Goal: Task Accomplishment & Management: Manage account settings

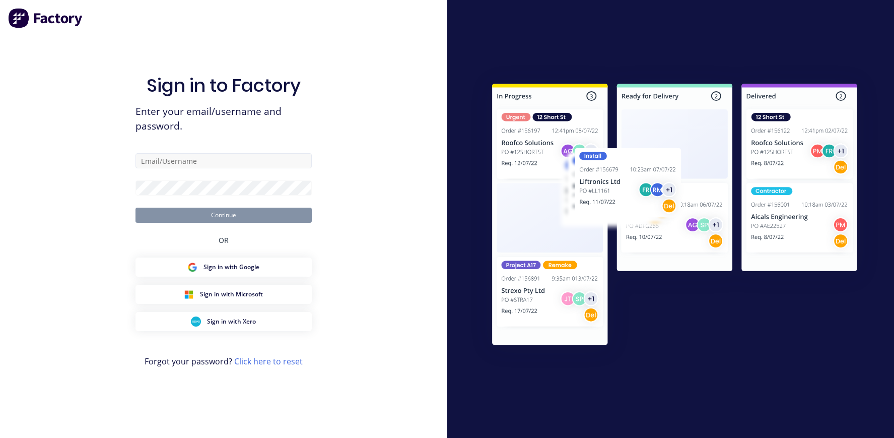
click at [192, 158] on input "text" at bounding box center [224, 160] width 176 height 15
type input "[PERSON_NAME][EMAIL_ADDRESS][DOMAIN_NAME]"
click at [194, 212] on button "Continue" at bounding box center [224, 215] width 176 height 15
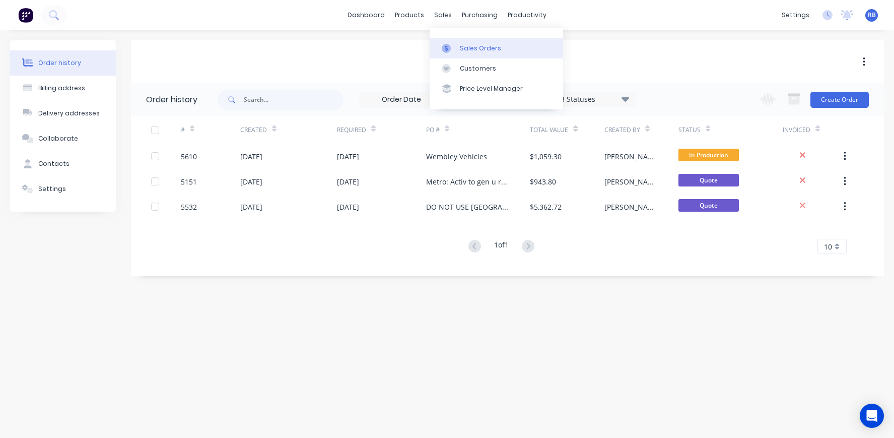
click at [470, 45] on div "Sales Orders" at bounding box center [480, 48] width 41 height 9
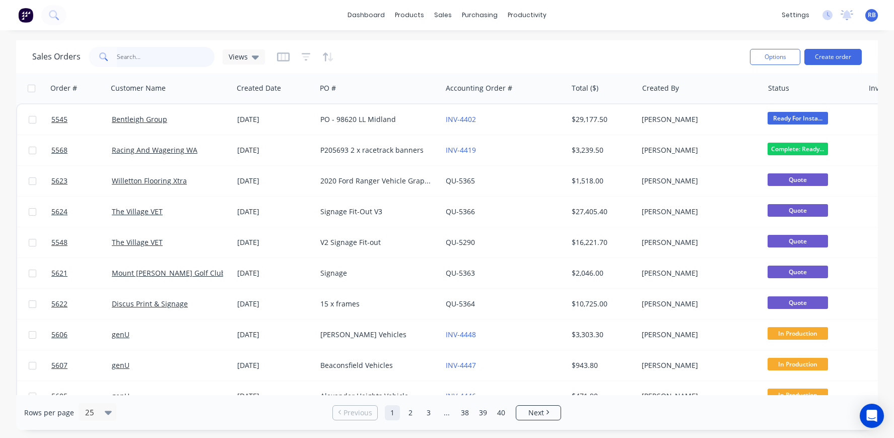
click at [129, 60] on input "text" at bounding box center [166, 57] width 98 height 20
type input "genU"
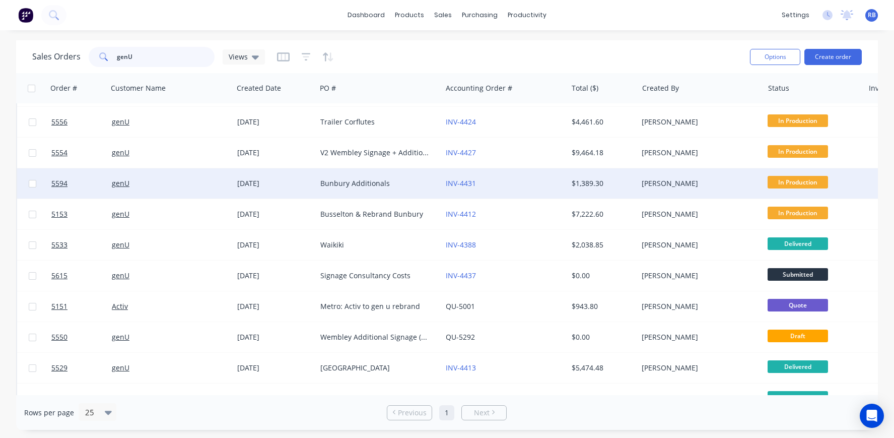
scroll to position [220, 0]
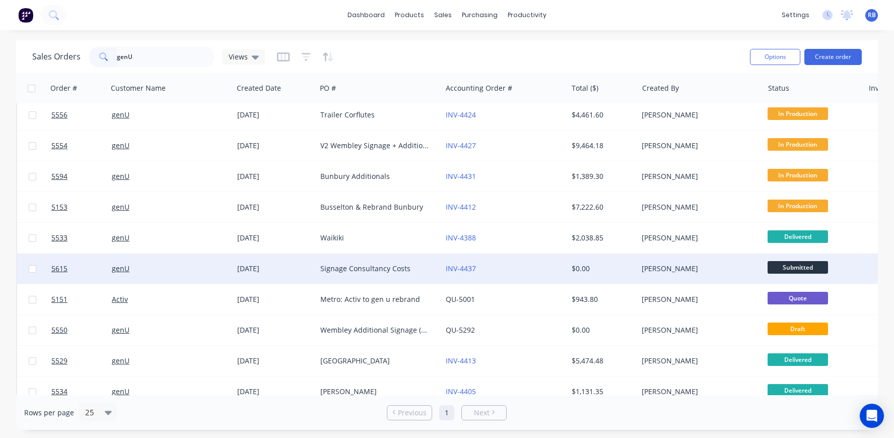
click at [157, 265] on div "genU" at bounding box center [168, 268] width 112 height 10
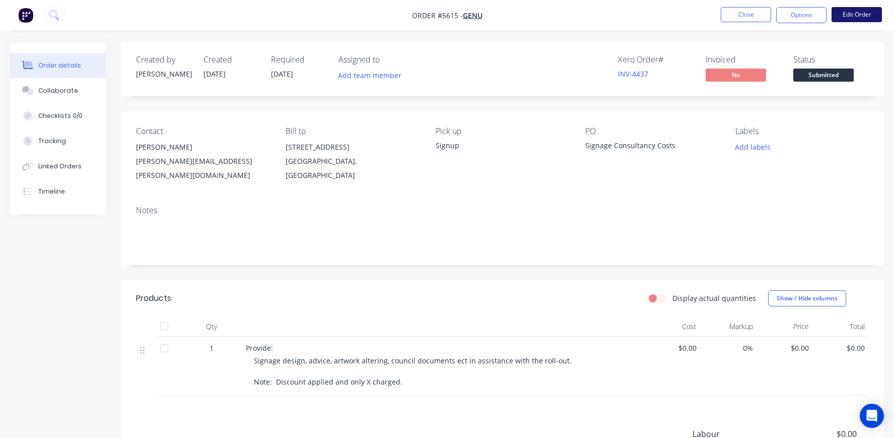
click at [856, 14] on button "Edit Order" at bounding box center [857, 14] width 50 height 15
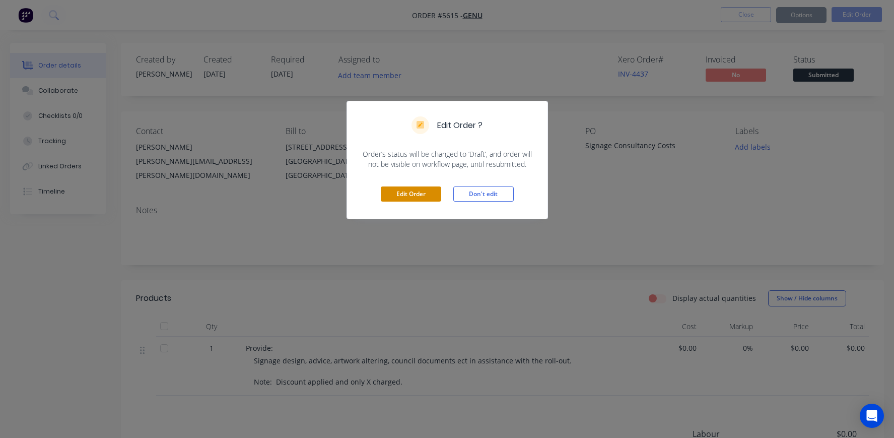
click at [405, 192] on button "Edit Order" at bounding box center [411, 193] width 60 height 15
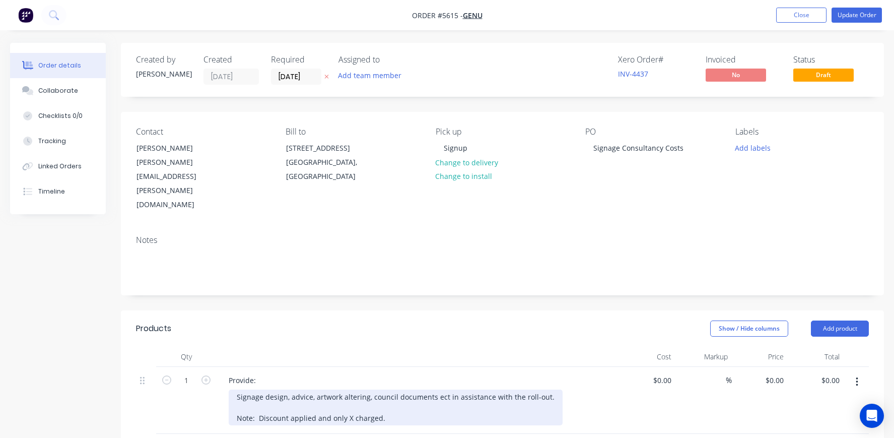
click at [395, 391] on div "Signage design, advice, artwork altering, council documents ect in assistance w…" at bounding box center [396, 407] width 334 height 36
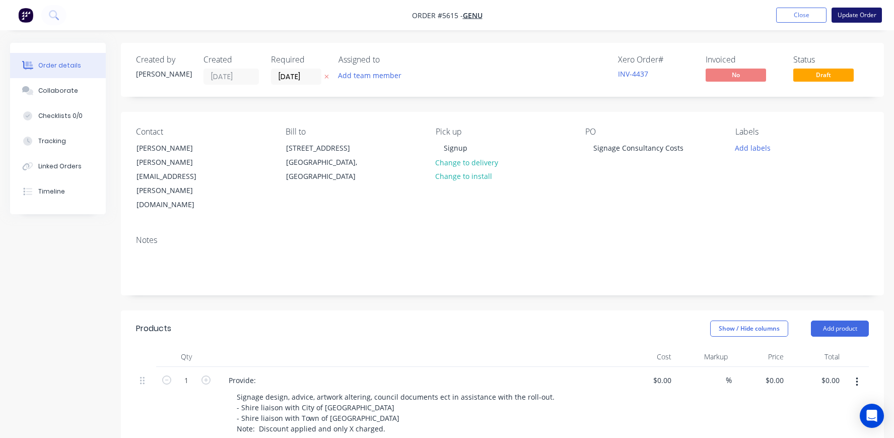
click at [856, 18] on button "Update Order" at bounding box center [857, 15] width 50 height 15
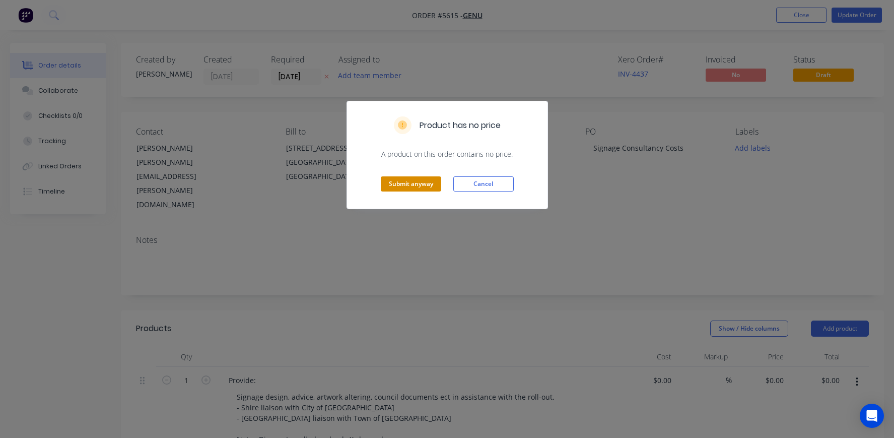
click at [406, 178] on button "Submit anyway" at bounding box center [411, 183] width 60 height 15
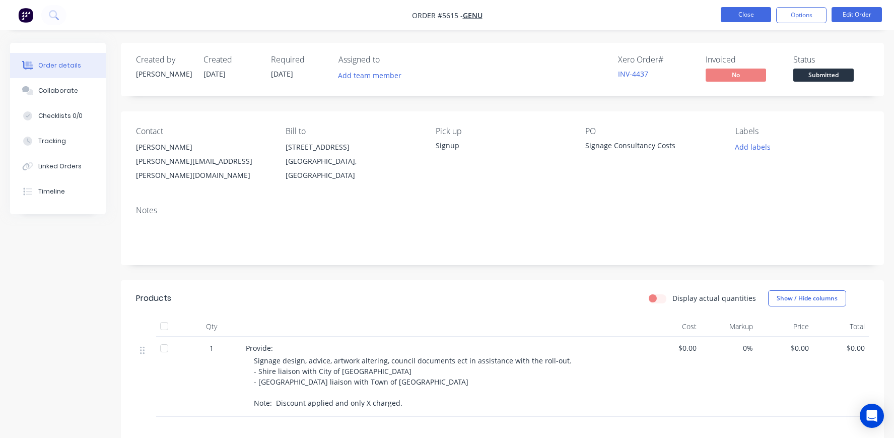
click at [752, 14] on button "Close" at bounding box center [746, 14] width 50 height 15
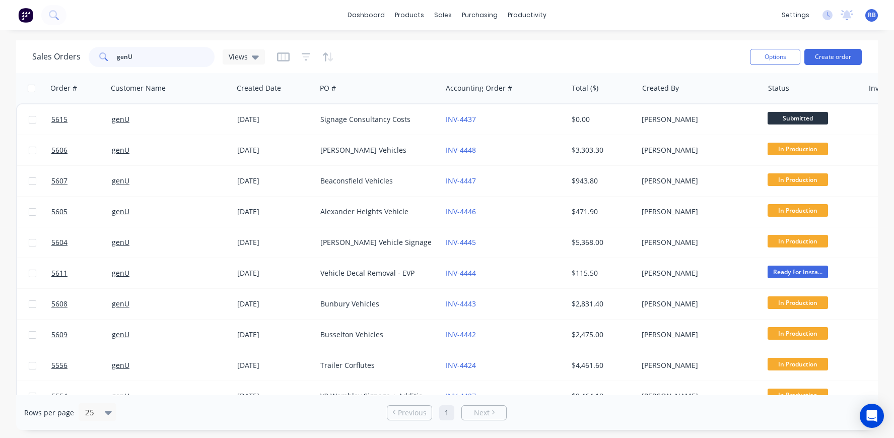
drag, startPoint x: 156, startPoint y: 56, endPoint x: 55, endPoint y: 54, distance: 101.3
click at [59, 54] on div "Sales Orders genU Views" at bounding box center [148, 57] width 233 height 20
type input "vet"
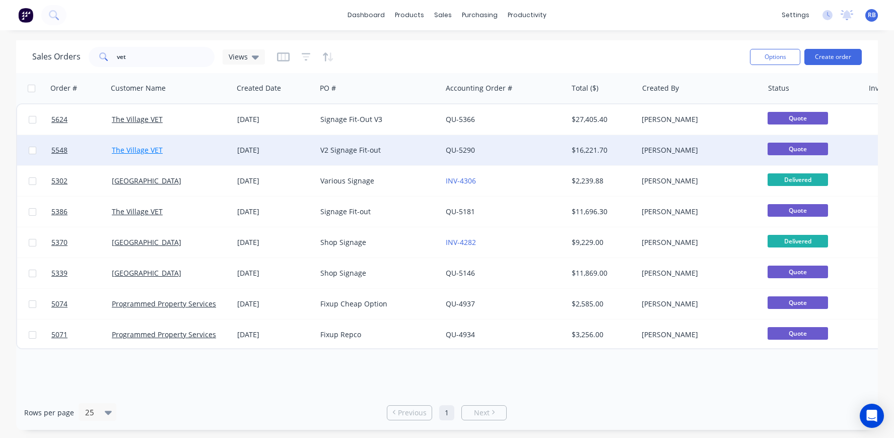
click at [157, 152] on link "The Village VET" at bounding box center [137, 150] width 51 height 10
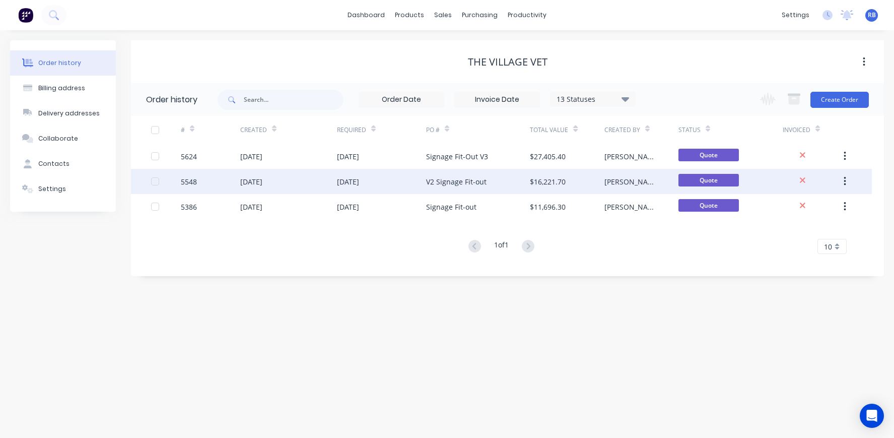
click at [441, 180] on div "V2 Signage Fit-out" at bounding box center [456, 181] width 60 height 11
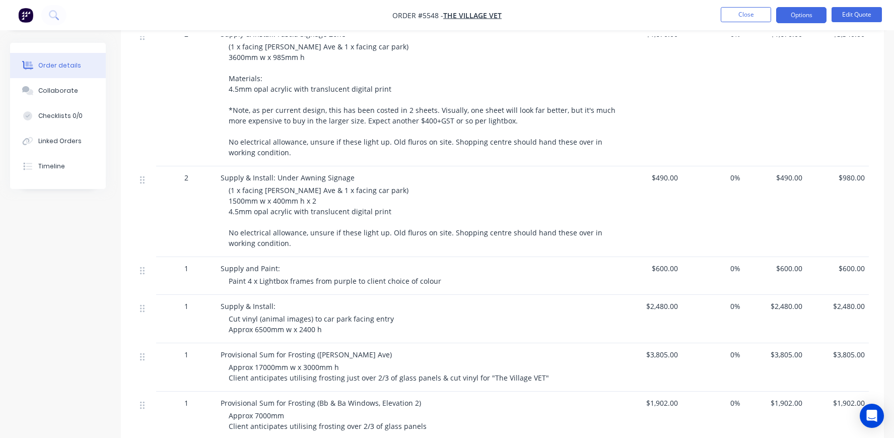
scroll to position [315, 0]
drag, startPoint x: 438, startPoint y: 276, endPoint x: 228, endPoint y: 279, distance: 210.6
click at [228, 279] on div "Supply and Paint: Paint 4 x Lightbox frames from purple to client choice of col…" at bounding box center [418, 275] width 403 height 38
copy span "Paint 4 x Lightbox frames from purple to client choice of colour"
click at [748, 11] on button "Close" at bounding box center [746, 14] width 50 height 15
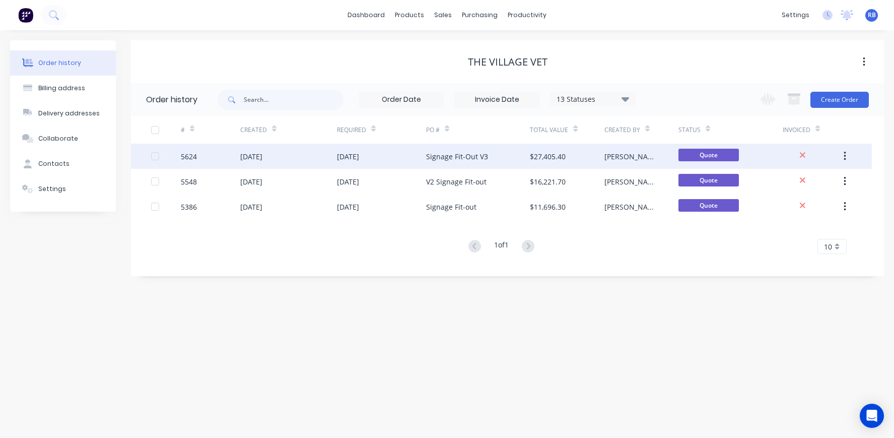
click at [468, 151] on div "Signage Fit-Out V3" at bounding box center [457, 156] width 62 height 11
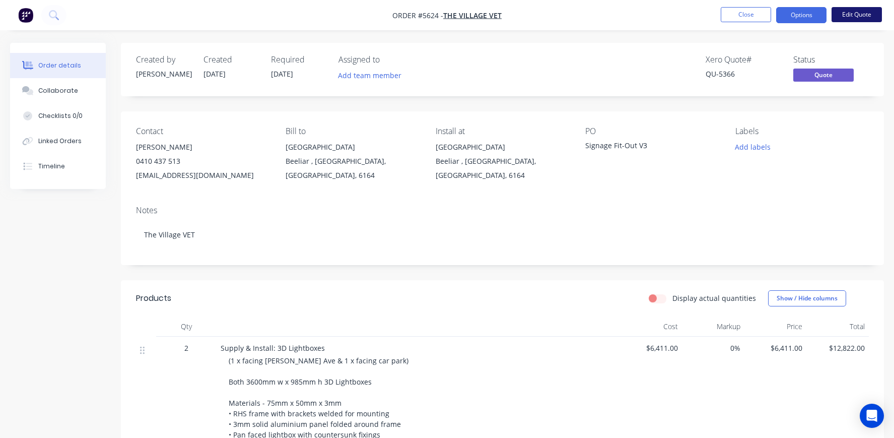
click at [854, 17] on button "Edit Quote" at bounding box center [857, 14] width 50 height 15
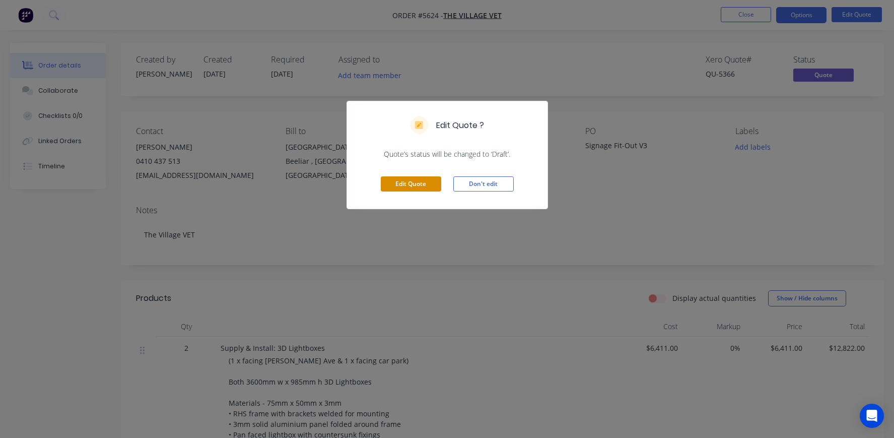
click at [428, 183] on button "Edit Quote" at bounding box center [411, 183] width 60 height 15
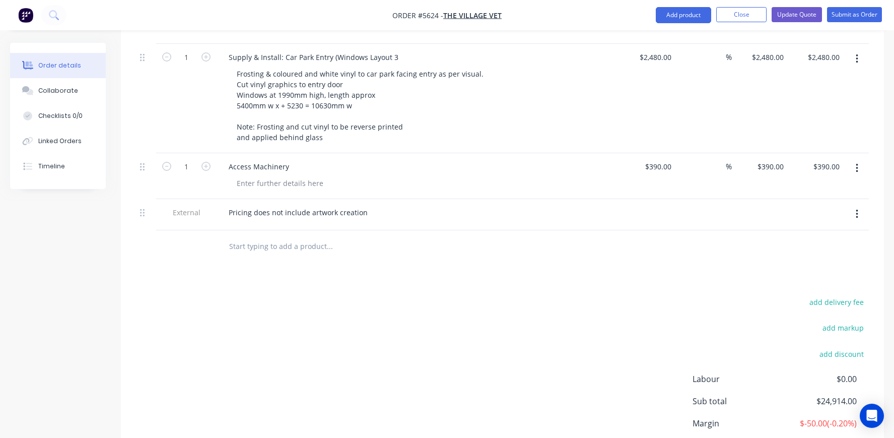
scroll to position [1036, 0]
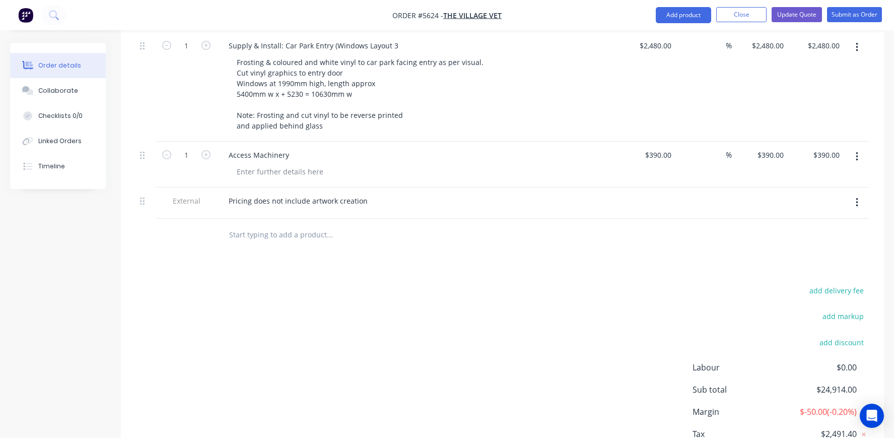
click at [254, 226] on input "text" at bounding box center [330, 235] width 202 height 20
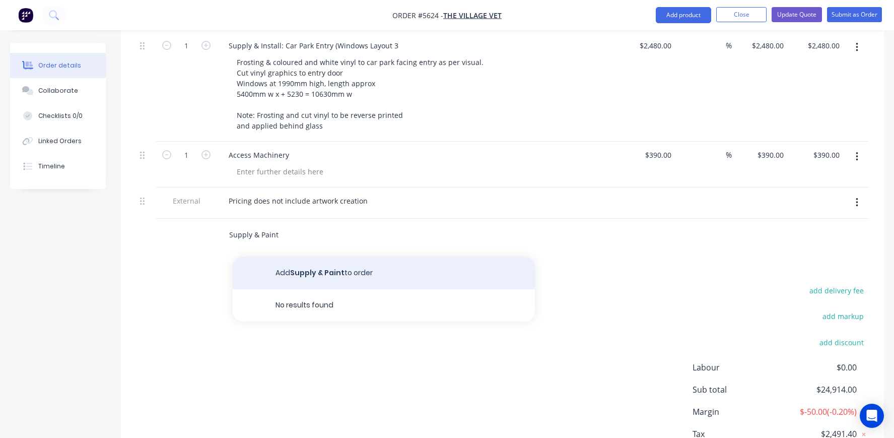
type input "Supply & Paint"
click at [307, 260] on button "Add Supply & Paint to order" at bounding box center [384, 273] width 302 height 32
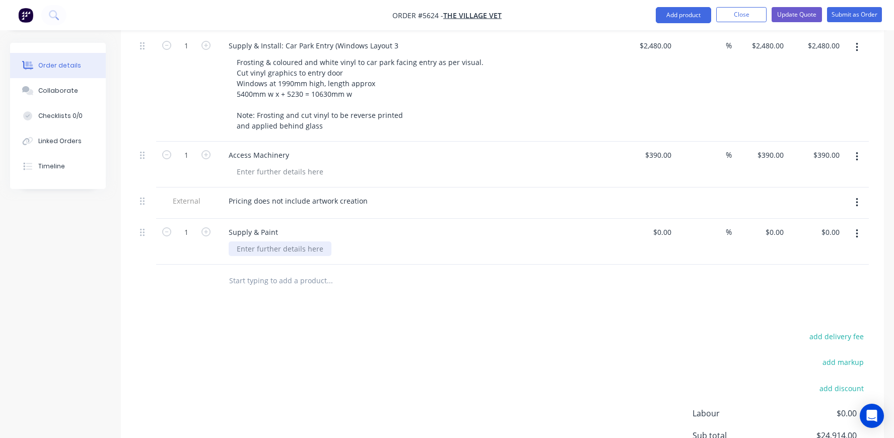
click at [262, 241] on div at bounding box center [280, 248] width 103 height 15
paste div
click at [257, 241] on div "Paint 4 x Lightbox frames from purple to client choice of colour" at bounding box center [343, 248] width 229 height 15
click at [664, 225] on input at bounding box center [670, 232] width 12 height 15
type input "$300.00"
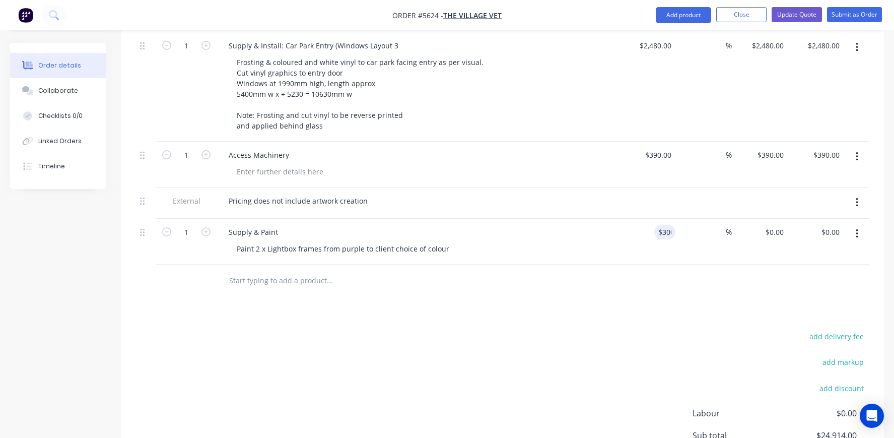
type input "$300.00"
click at [579, 225] on div "Supply & Paint" at bounding box center [418, 232] width 395 height 15
click at [803, 11] on button "Update Quote" at bounding box center [797, 14] width 50 height 15
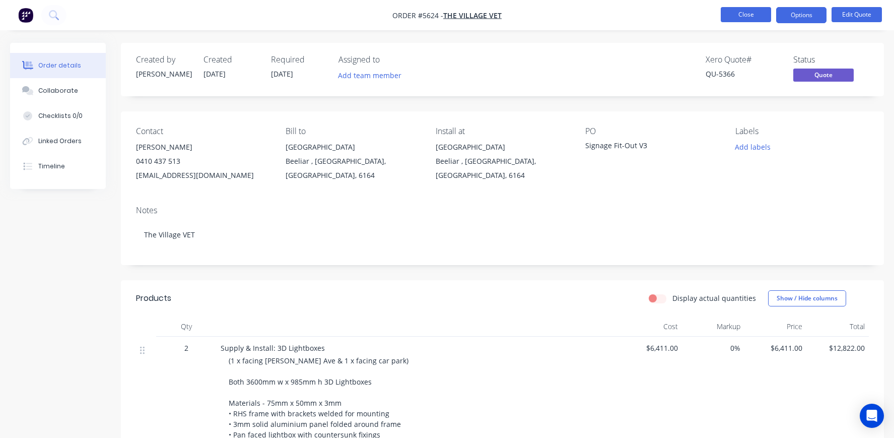
click at [746, 7] on button "Close" at bounding box center [746, 14] width 50 height 15
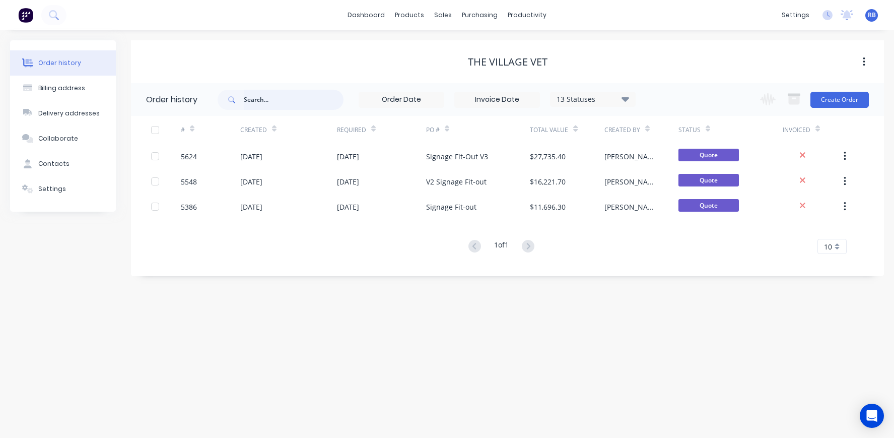
click at [278, 96] on input "text" at bounding box center [294, 100] width 100 height 20
type input "wembley"
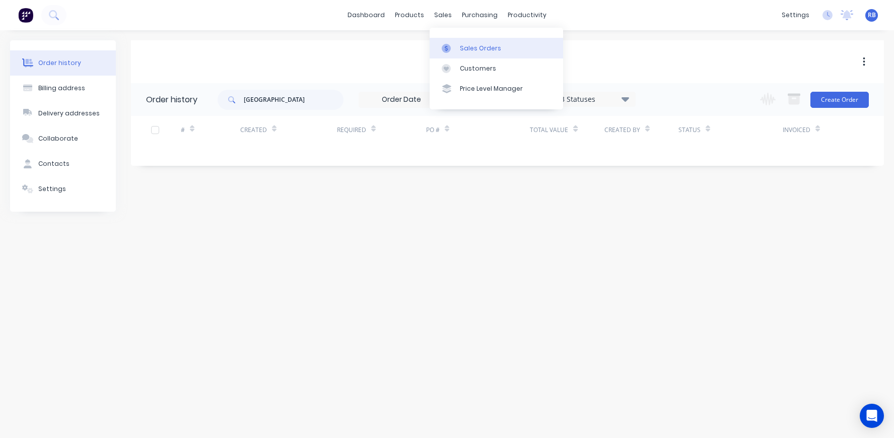
click at [471, 50] on div "Sales Orders" at bounding box center [480, 48] width 41 height 9
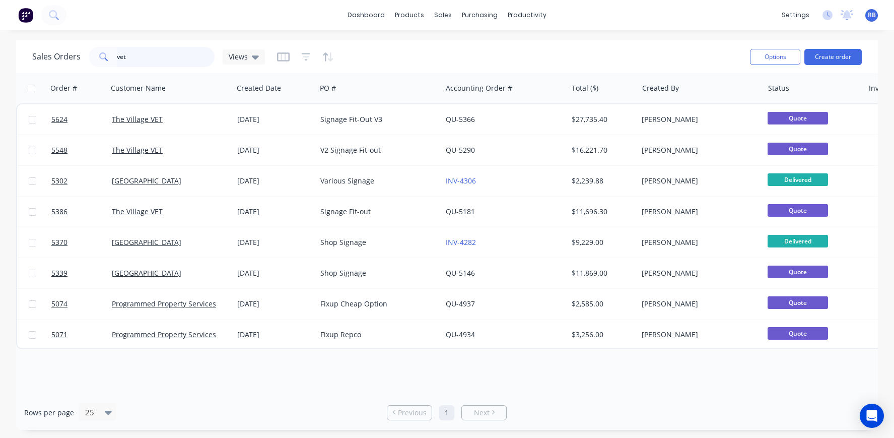
click at [82, 54] on div "Sales Orders vet Views" at bounding box center [148, 57] width 233 height 20
type input "wembley"
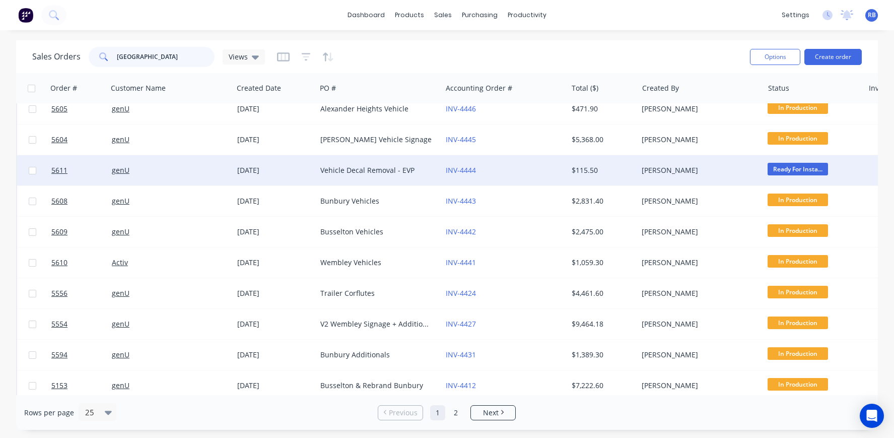
scroll to position [107, 0]
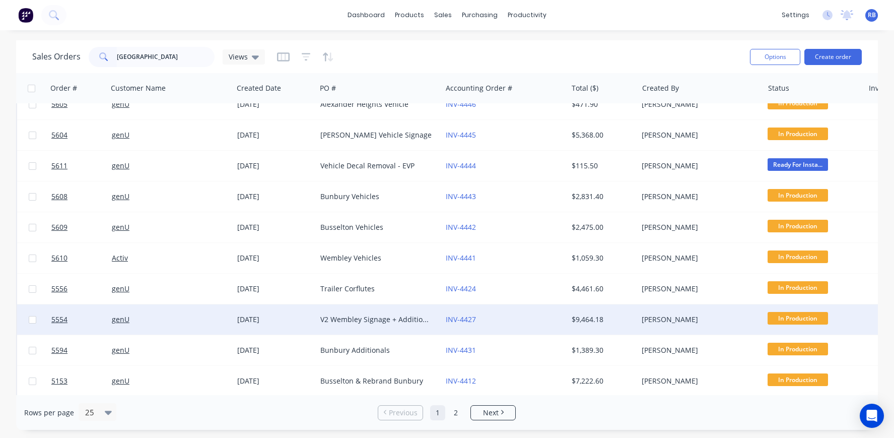
click at [284, 317] on div "[DATE]" at bounding box center [274, 319] width 75 height 10
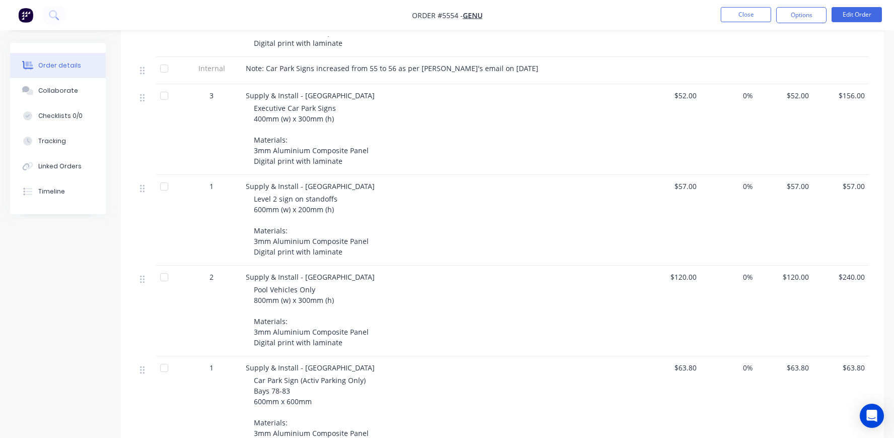
scroll to position [210, 0]
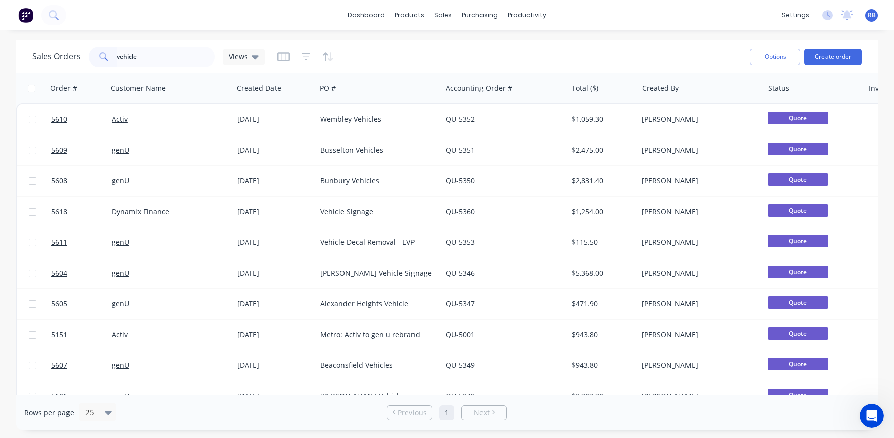
click at [79, 53] on div "Sales Orders vehicle Views" at bounding box center [148, 57] width 233 height 20
type input "genU"
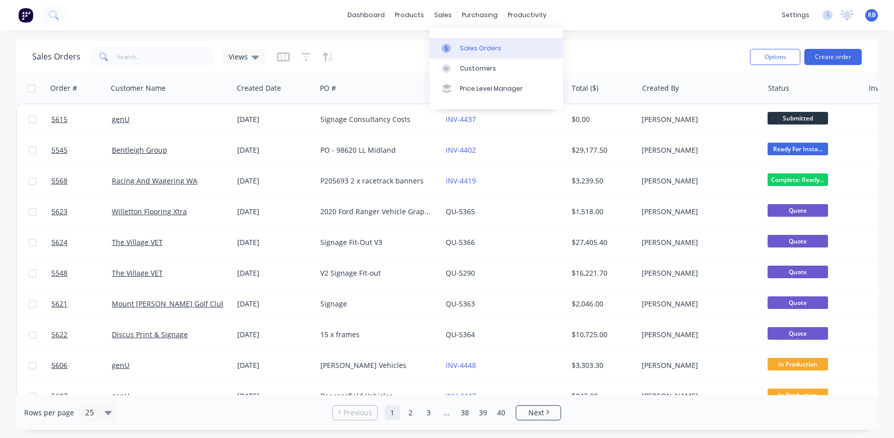
click at [473, 40] on link "Sales Orders" at bounding box center [497, 48] width 134 height 20
click at [156, 58] on input "text" at bounding box center [166, 57] width 98 height 20
type input "Flooring"
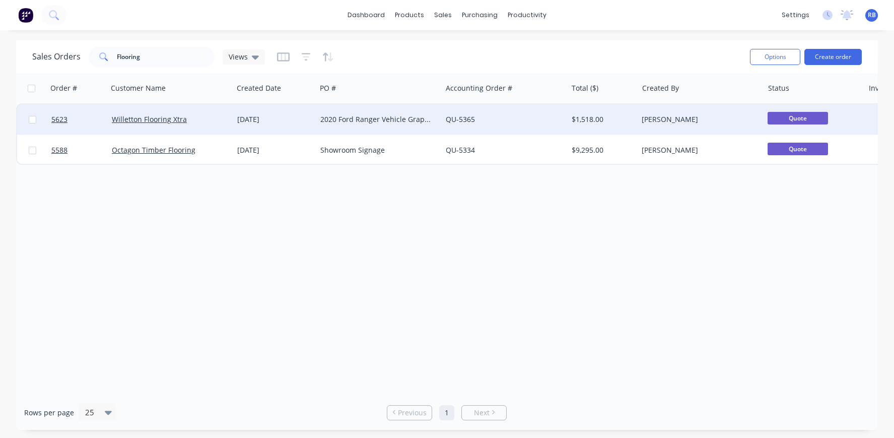
click at [507, 118] on div "QU-5365" at bounding box center [502, 119] width 112 height 10
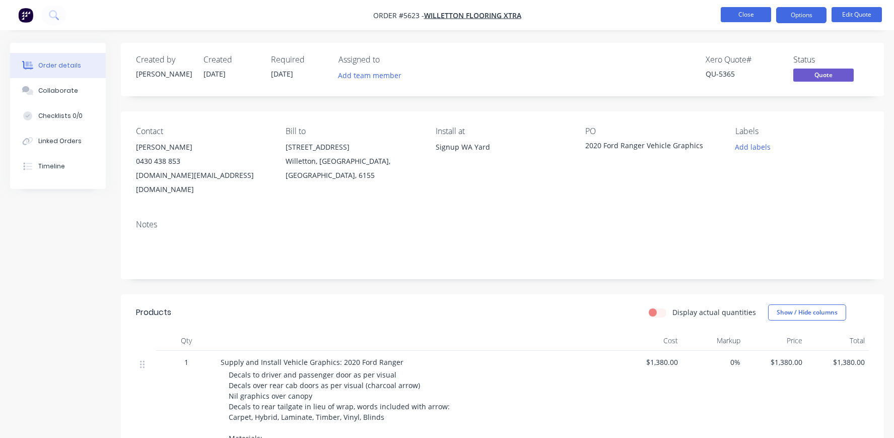
click at [745, 13] on button "Close" at bounding box center [746, 14] width 50 height 15
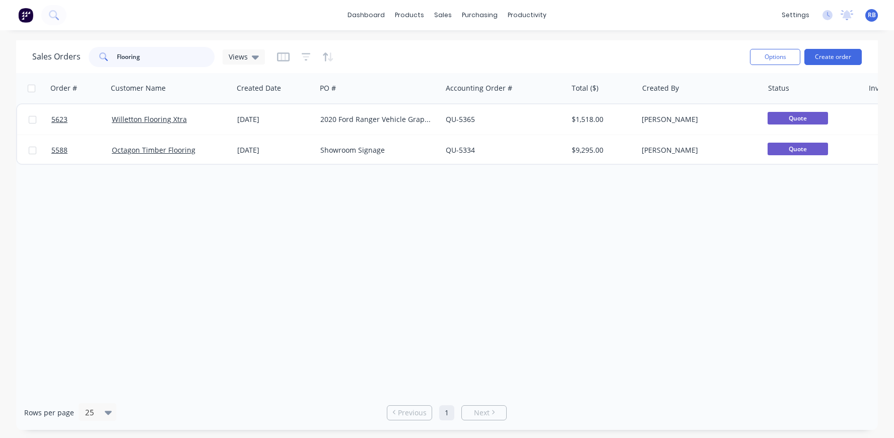
drag, startPoint x: 162, startPoint y: 58, endPoint x: 12, endPoint y: 58, distance: 150.1
click at [12, 58] on div "Sales Orders Flooring Views Options Create order Order # Customer Name Created …" at bounding box center [447, 234] width 894 height 389
type input "lush"
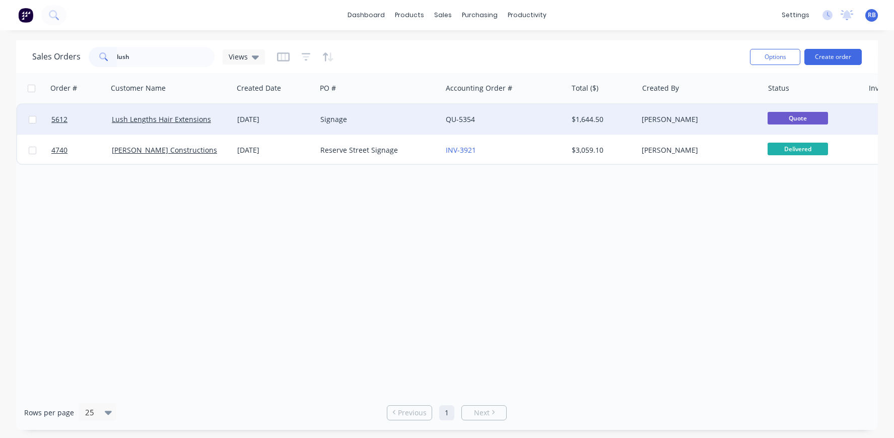
click at [390, 114] on div "Signage" at bounding box center [376, 119] width 112 height 10
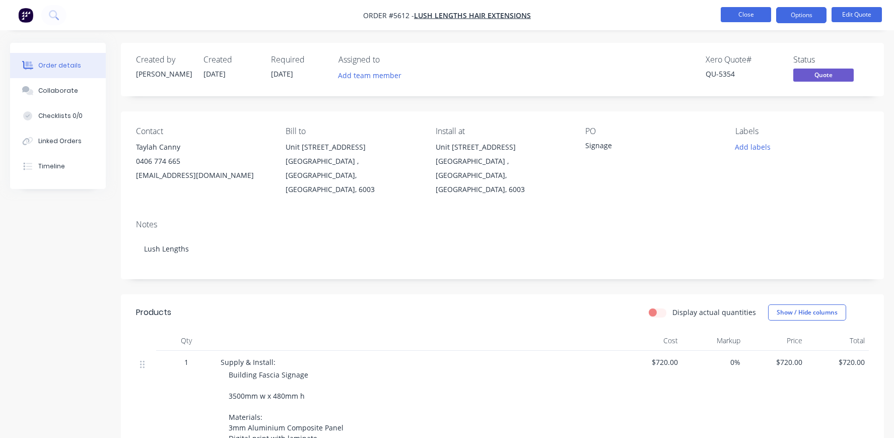
click at [743, 14] on button "Close" at bounding box center [746, 14] width 50 height 15
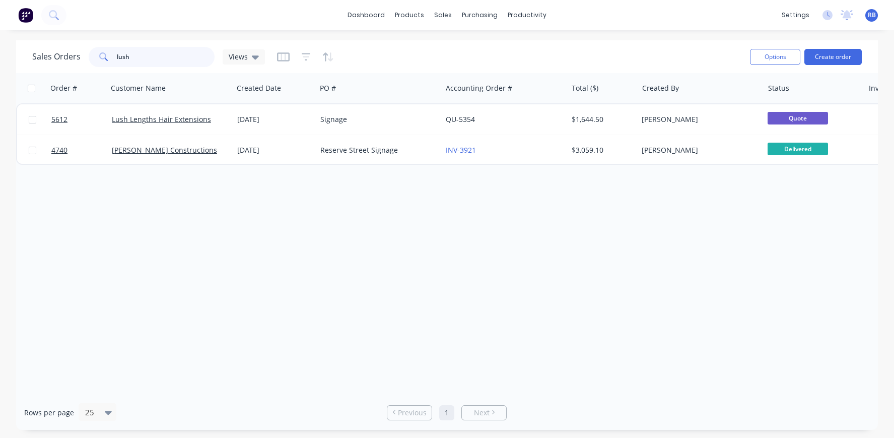
drag, startPoint x: 137, startPoint y: 59, endPoint x: 56, endPoint y: 50, distance: 81.1
click at [59, 50] on div "Sales Orders lush Views" at bounding box center [148, 57] width 233 height 20
type input "gen"
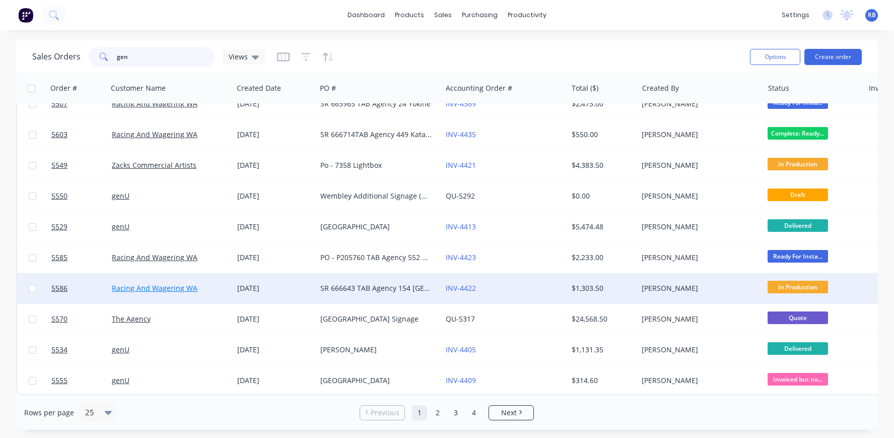
scroll to position [482, 0]
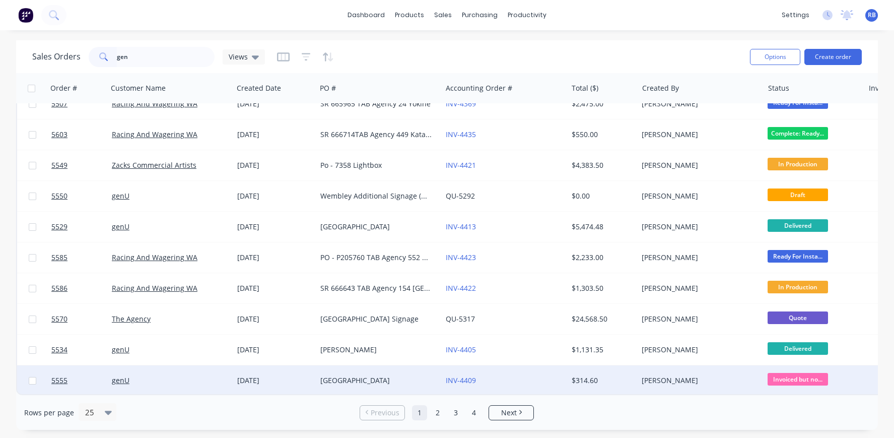
click at [167, 375] on div "genU" at bounding box center [168, 380] width 112 height 10
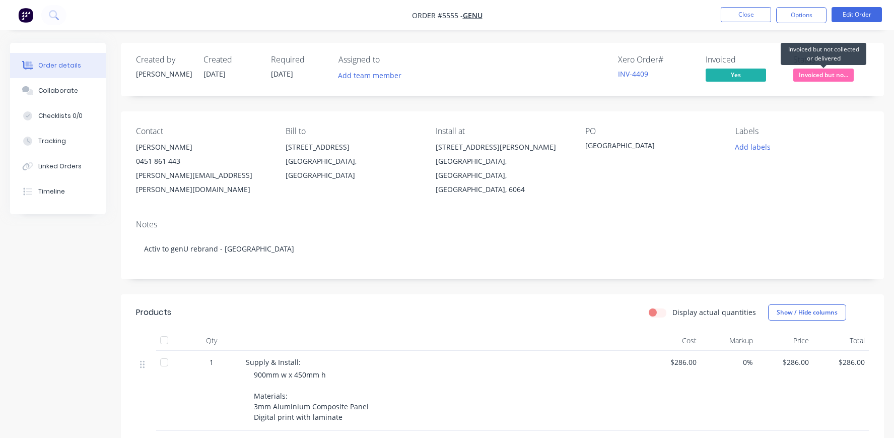
click at [823, 73] on span "Invoiced but no..." at bounding box center [823, 75] width 60 height 13
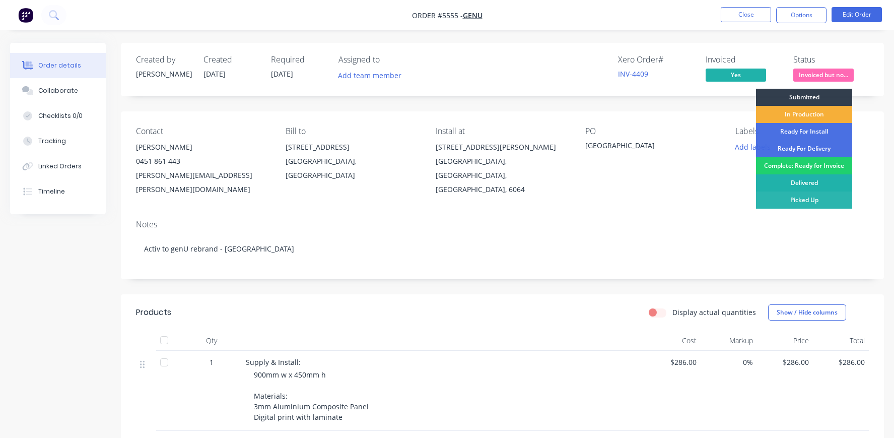
click at [817, 178] on div "Delivered" at bounding box center [804, 182] width 96 height 17
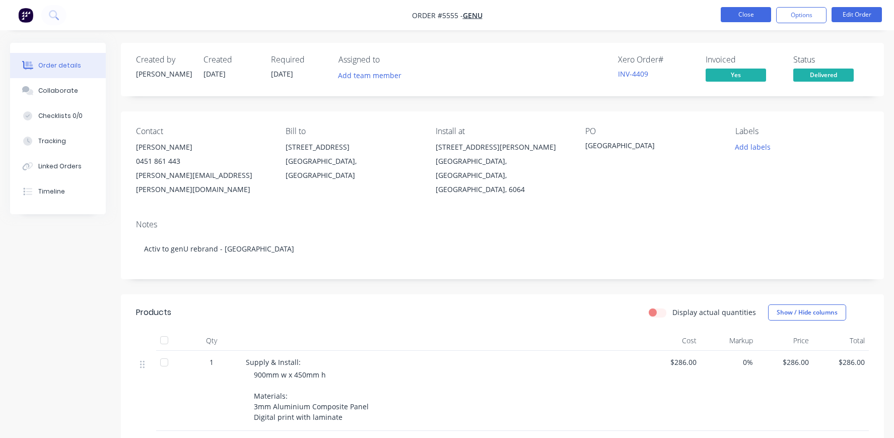
click at [745, 15] on button "Close" at bounding box center [746, 14] width 50 height 15
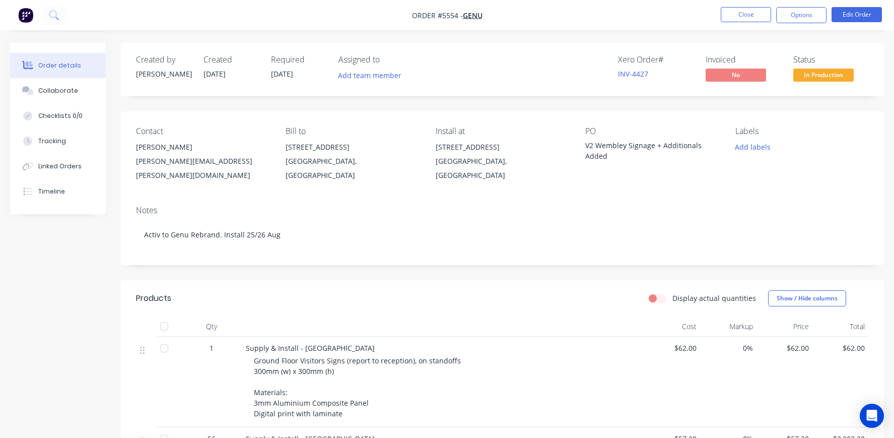
click at [738, 24] on nav "Order #5554 - genU Close Options Edit Order" at bounding box center [447, 15] width 894 height 30
click at [738, 18] on button "Close" at bounding box center [746, 14] width 50 height 15
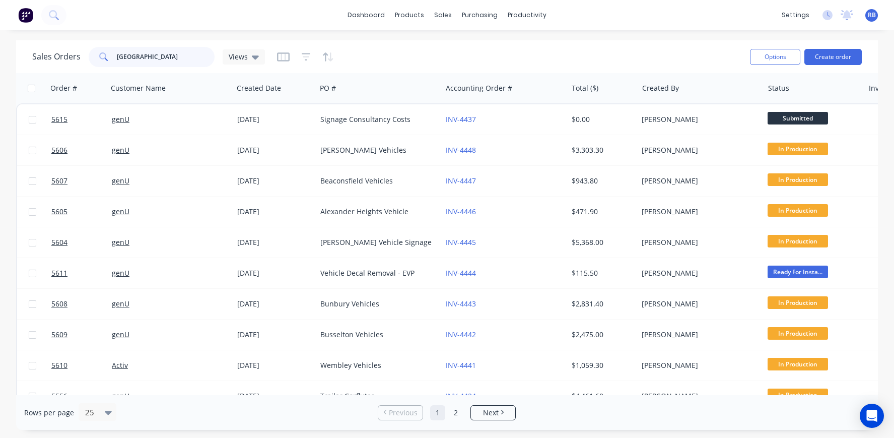
drag, startPoint x: 165, startPoint y: 60, endPoint x: 59, endPoint y: 60, distance: 105.3
click at [59, 60] on div "Sales Orders wembley Views" at bounding box center [148, 57] width 233 height 20
type input "storite"
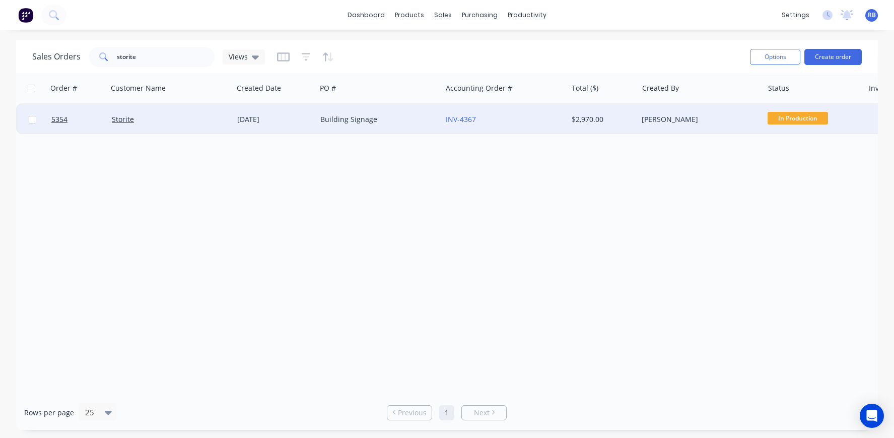
click at [393, 126] on div "Building Signage" at bounding box center [378, 119] width 125 height 30
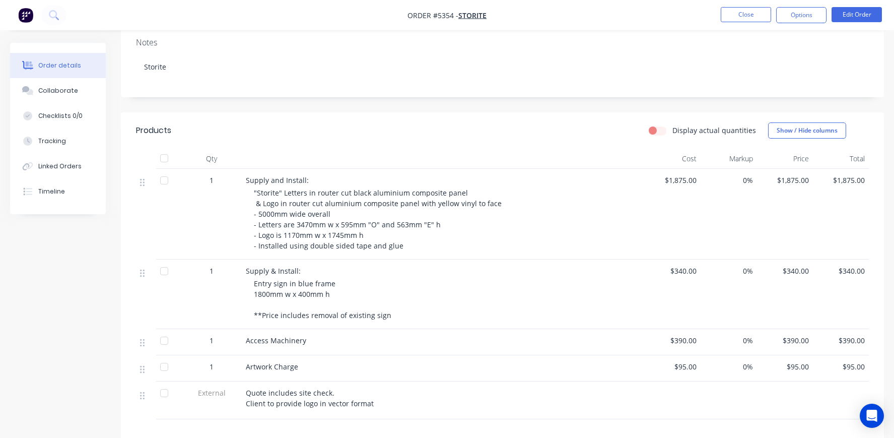
scroll to position [182, 0]
click at [260, 265] on span "Supply & Install:" at bounding box center [273, 270] width 55 height 10
drag, startPoint x: 247, startPoint y: 255, endPoint x: 360, endPoint y: 315, distance: 128.0
click at [354, 308] on div "Supply & Install: Entry sign in blue frame 1800mm w x 400mm h **Price includes …" at bounding box center [443, 294] width 403 height 70
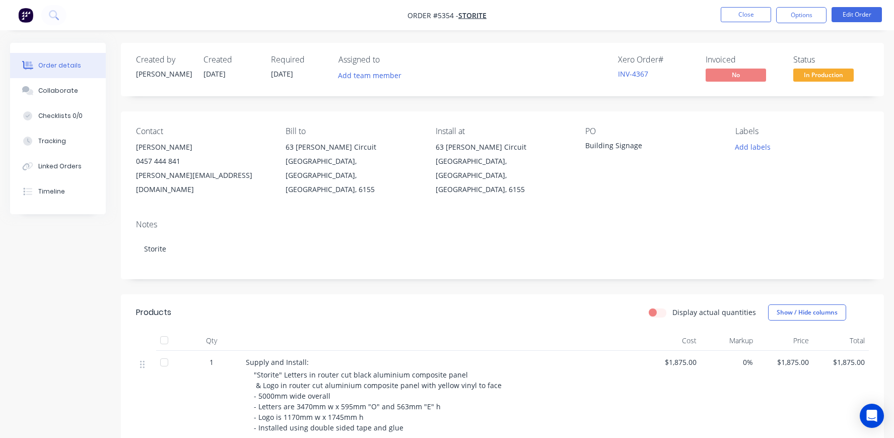
scroll to position [0, 0]
click at [739, 18] on button "Close" at bounding box center [746, 14] width 50 height 15
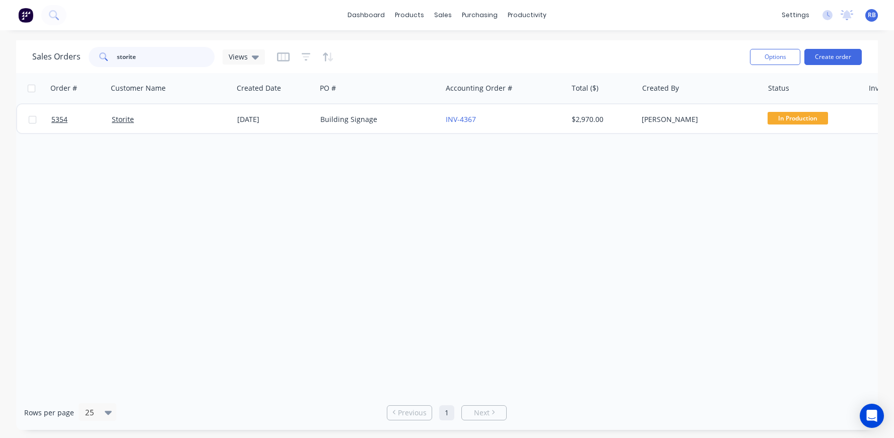
drag, startPoint x: 156, startPoint y: 61, endPoint x: 17, endPoint y: 55, distance: 139.2
click at [17, 55] on div "Sales Orders storite Views Options Create order" at bounding box center [447, 56] width 862 height 33
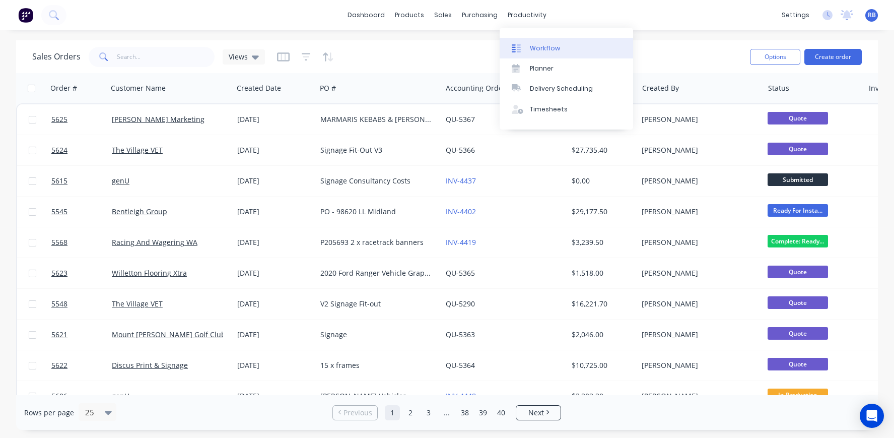
click at [550, 43] on link "Workflow" at bounding box center [567, 48] width 134 height 20
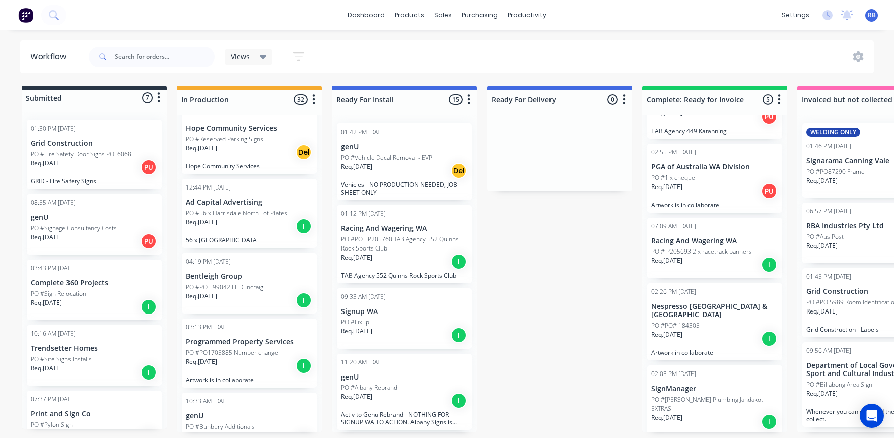
click at [868, 15] on span "RB" at bounding box center [872, 15] width 8 height 9
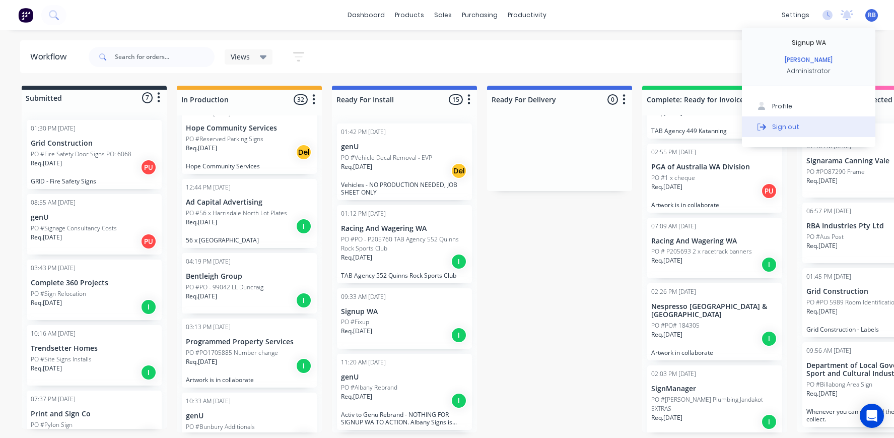
click at [785, 129] on div "Sign out" at bounding box center [785, 126] width 27 height 9
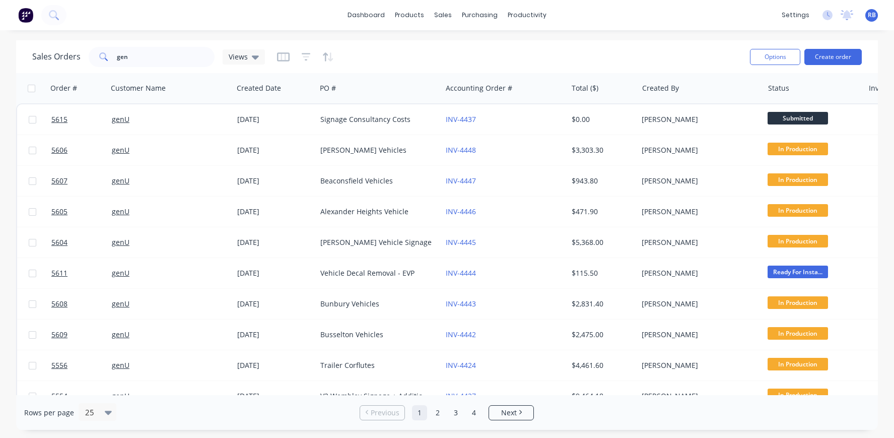
click at [870, 13] on span "RB" at bounding box center [872, 15] width 8 height 9
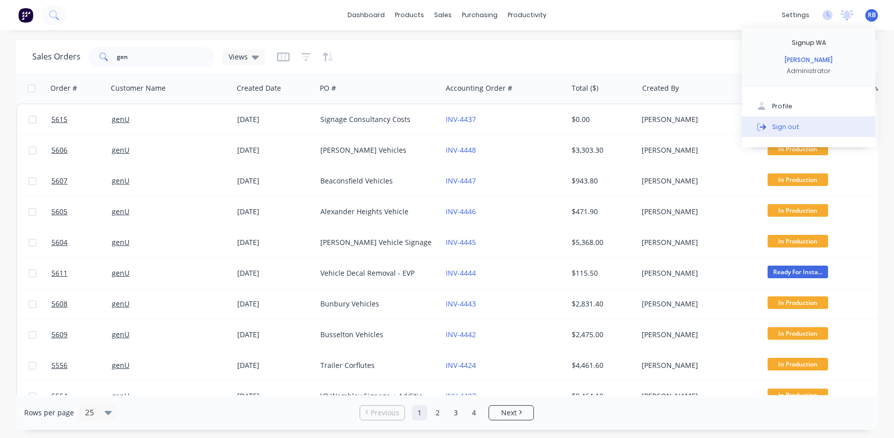
click at [780, 124] on div "Sign out" at bounding box center [785, 126] width 27 height 9
